Goal: Navigation & Orientation: Understand site structure

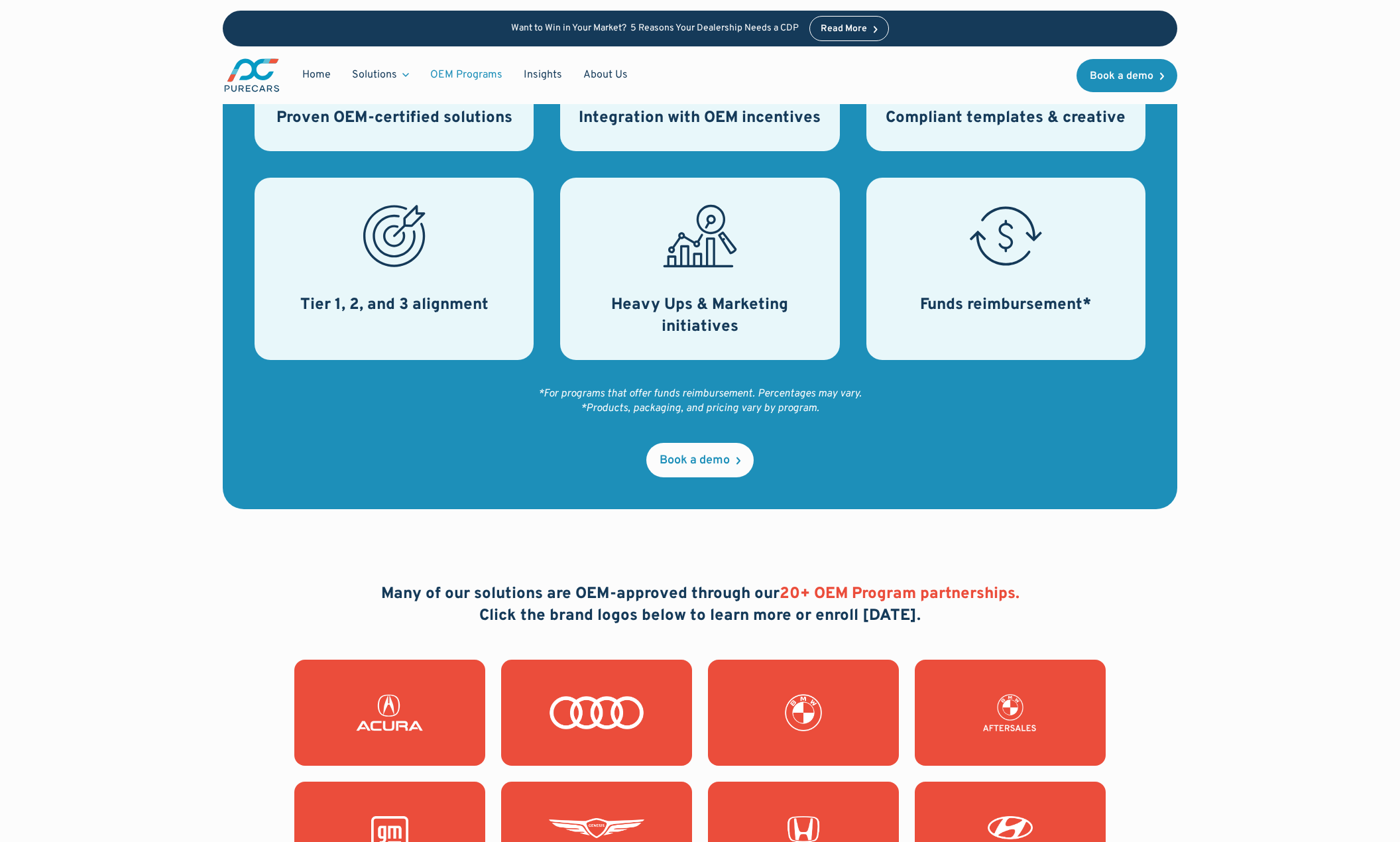
scroll to position [466, 0]
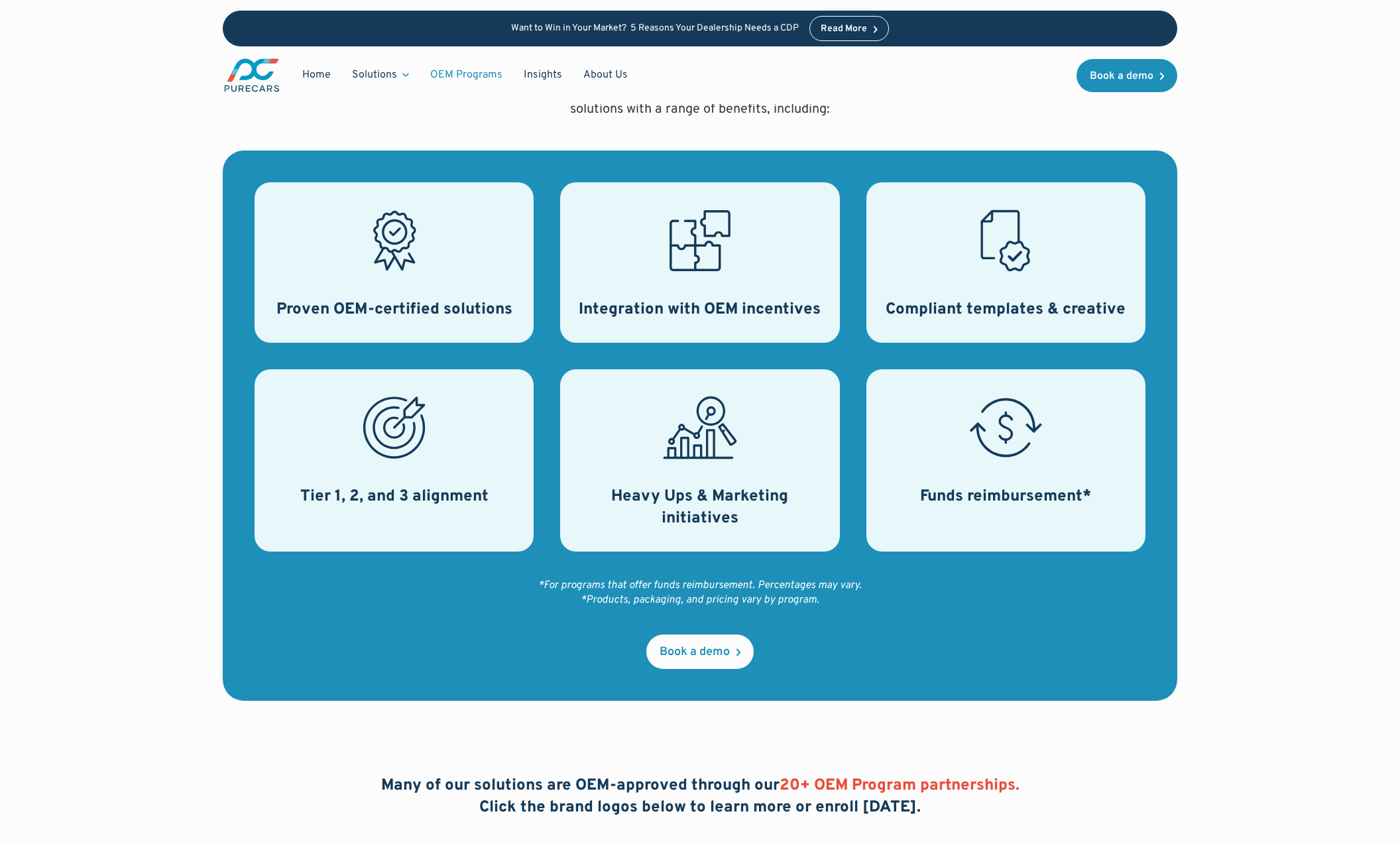
click at [391, 465] on div at bounding box center [394, 427] width 74 height 74
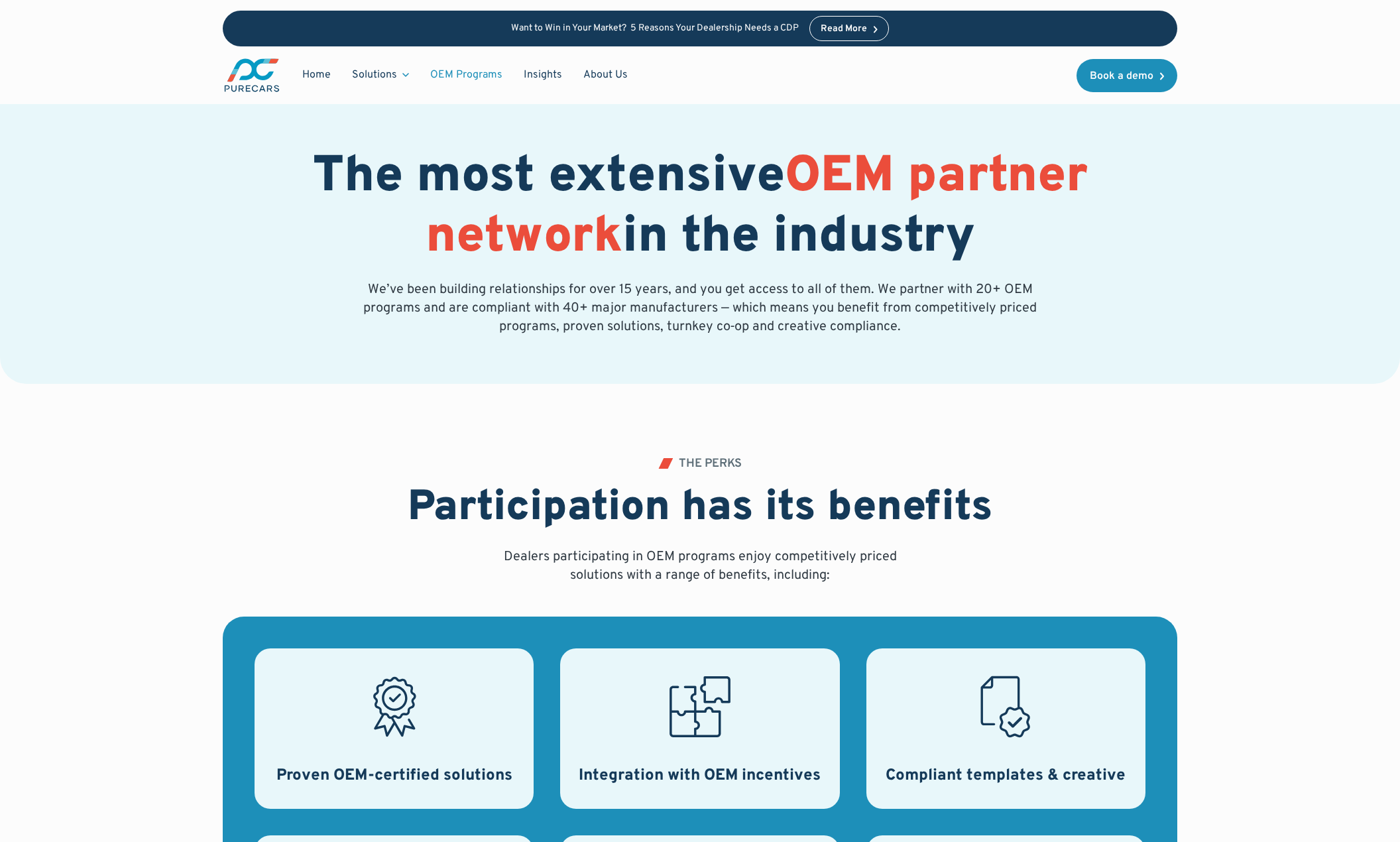
scroll to position [0, 0]
click at [602, 78] on link "About Us" at bounding box center [606, 74] width 66 height 25
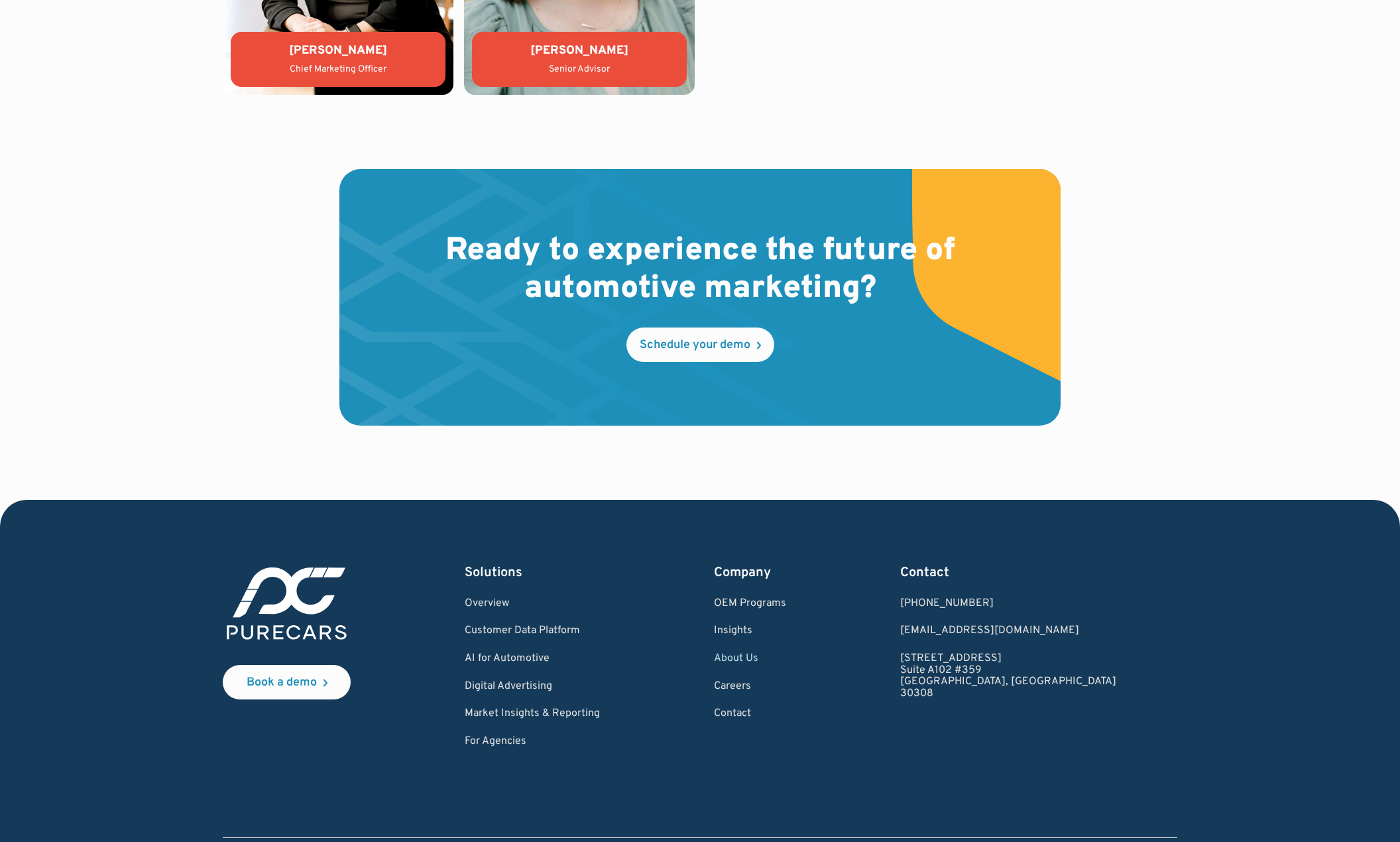
scroll to position [3677, 0]
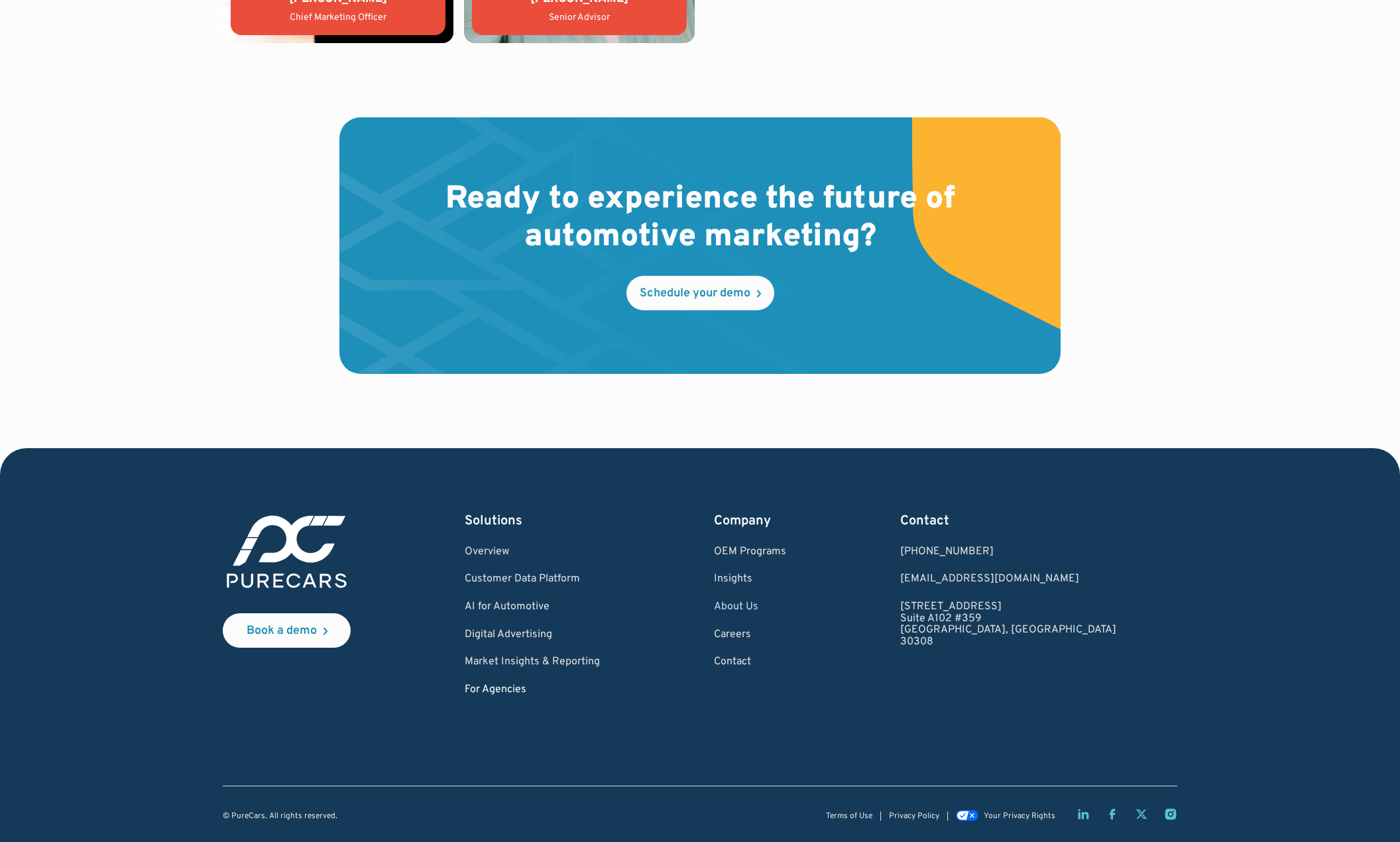
click at [516, 691] on link "For Agencies" at bounding box center [533, 690] width 135 height 12
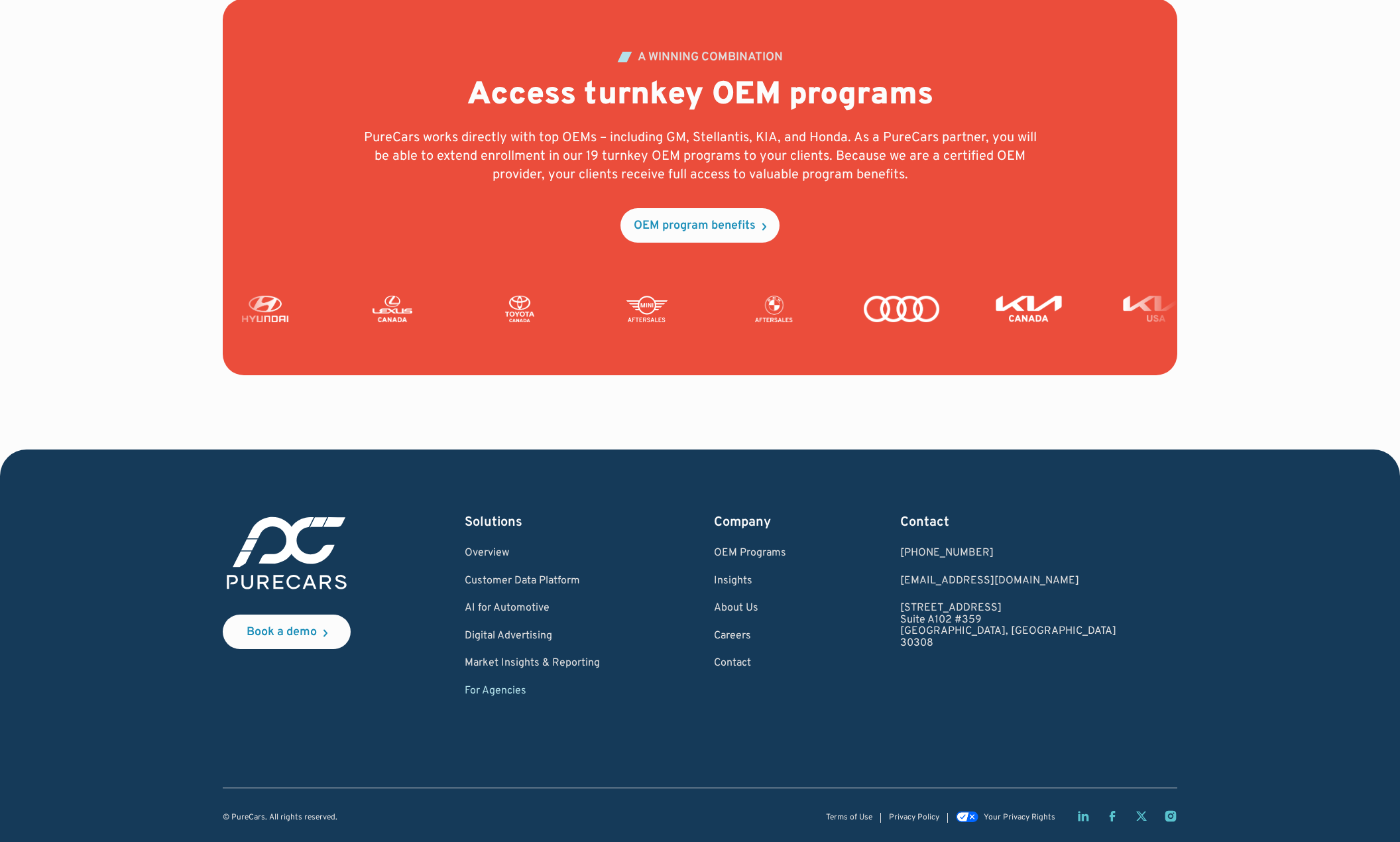
scroll to position [3027, 0]
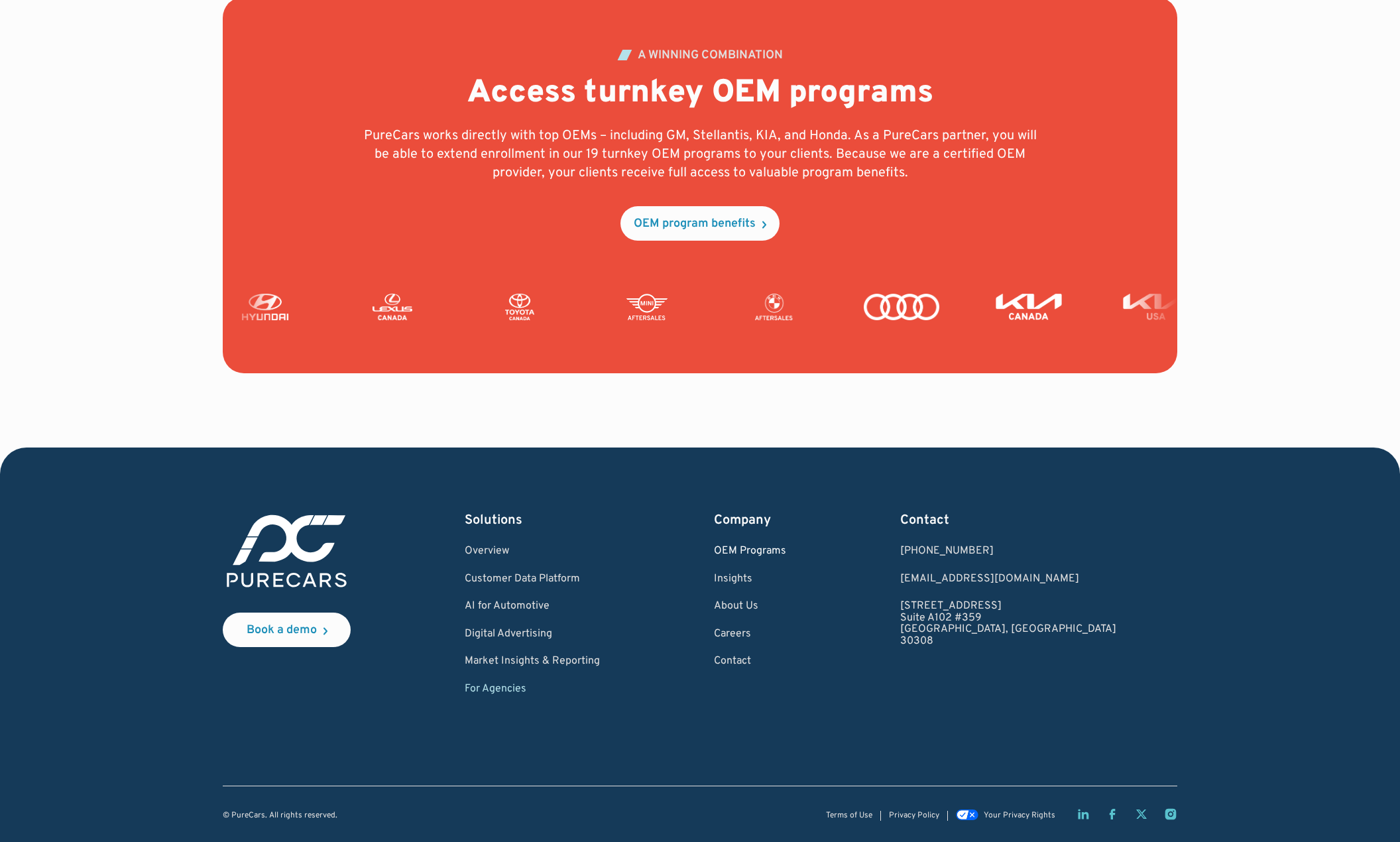
click at [786, 548] on link "OEM Programs" at bounding box center [751, 551] width 72 height 12
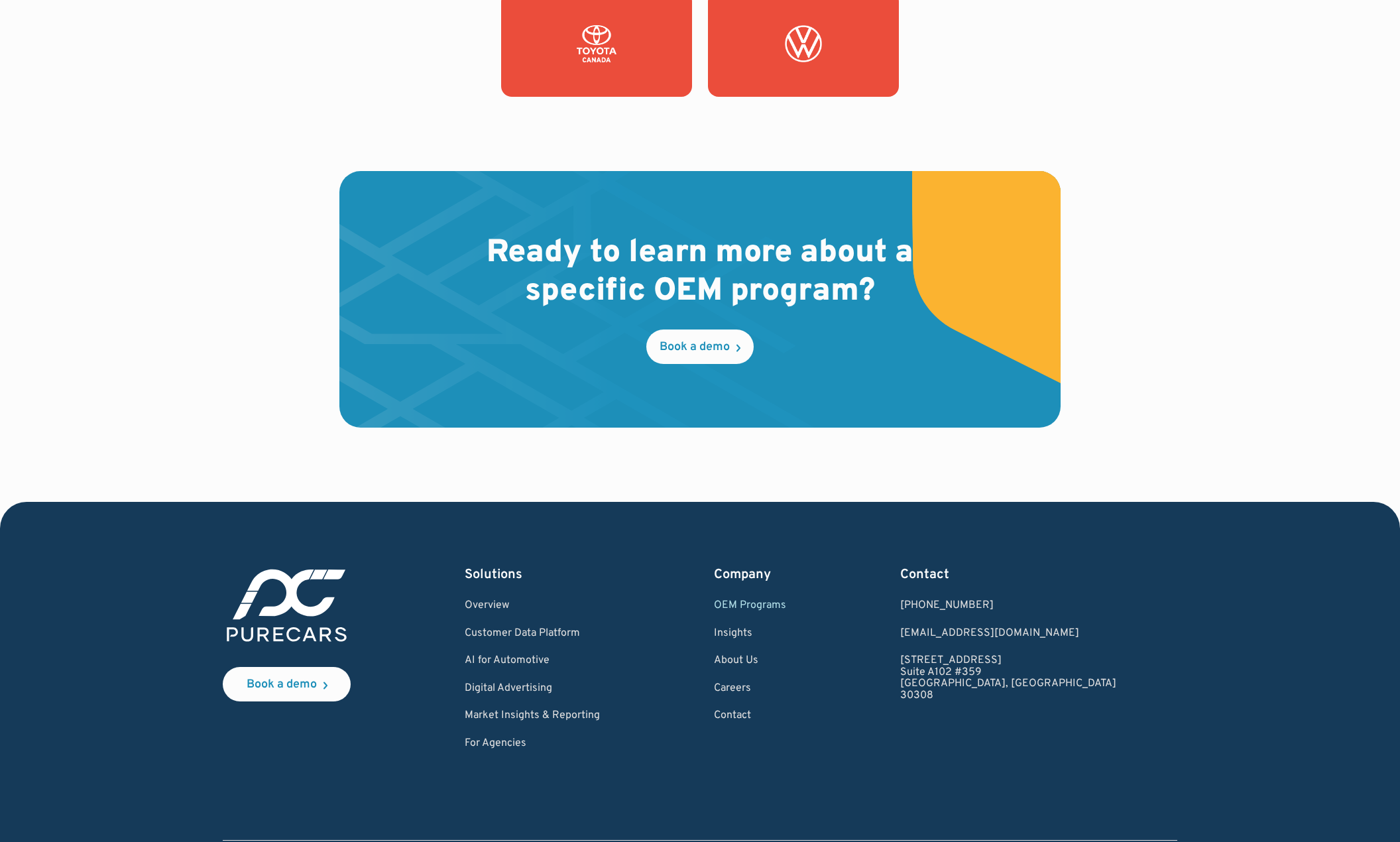
scroll to position [1660, 0]
